Goal: Transaction & Acquisition: Download file/media

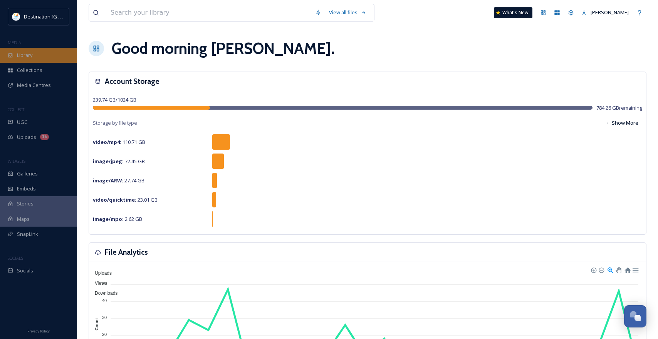
click at [34, 57] on div "Library" at bounding box center [38, 55] width 77 height 15
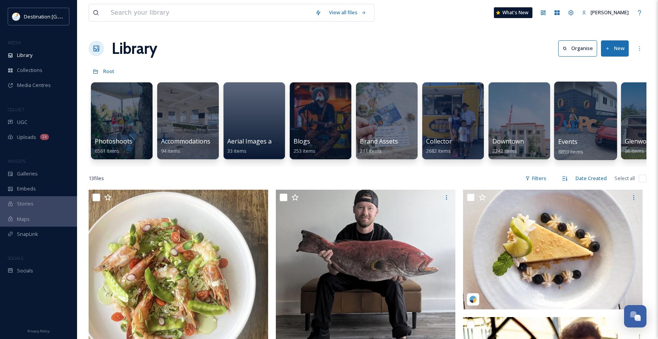
click at [599, 150] on div "Events 8859 items" at bounding box center [585, 146] width 55 height 19
click at [580, 124] on div at bounding box center [585, 121] width 63 height 79
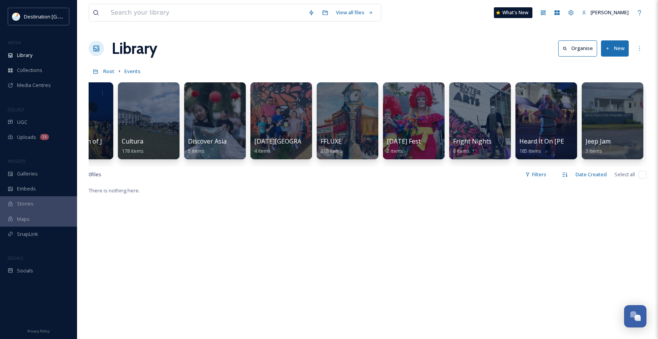
scroll to position [0, 2158]
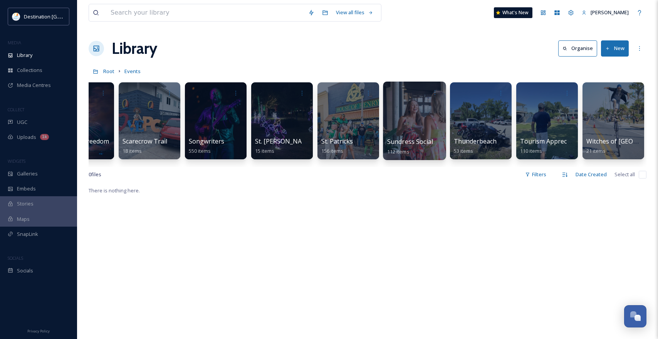
click at [421, 113] on div at bounding box center [414, 121] width 63 height 79
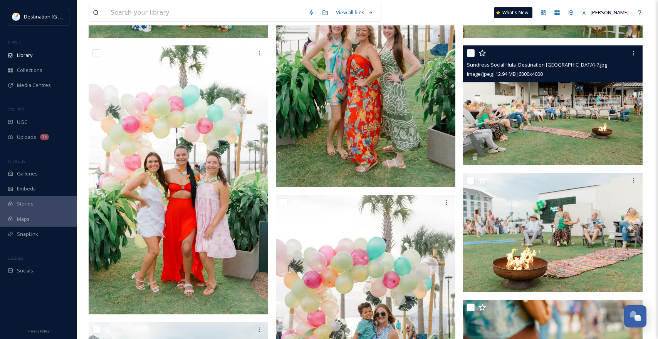
scroll to position [193, 0]
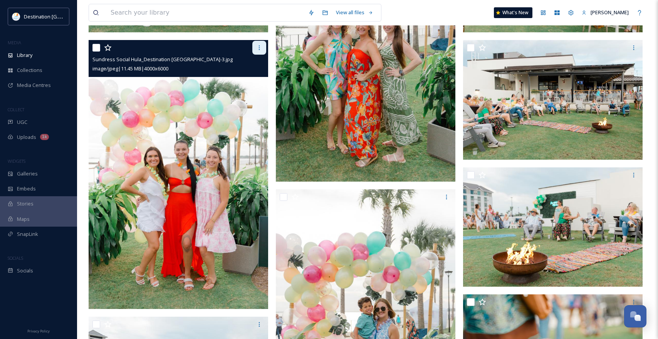
click at [262, 49] on icon at bounding box center [259, 48] width 6 height 6
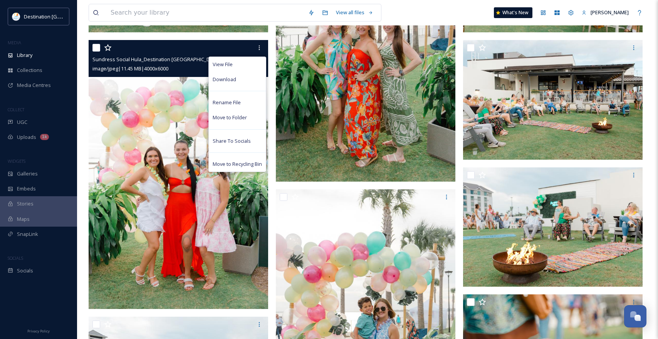
click at [232, 81] on span "Download" at bounding box center [224, 79] width 23 height 7
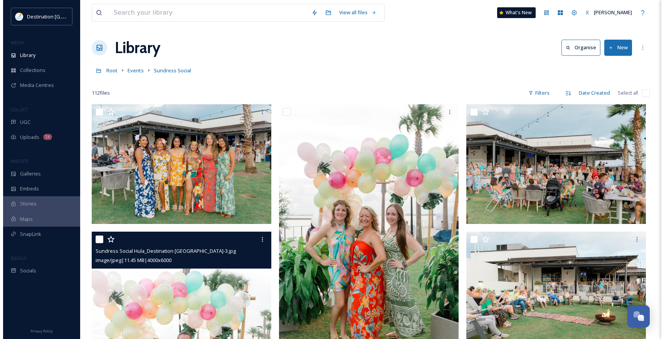
scroll to position [0, 0]
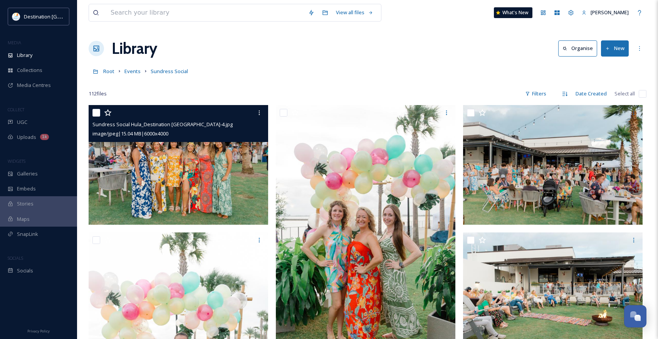
click at [210, 173] on img at bounding box center [178, 165] width 179 height 120
